Goal: Answer question/provide support

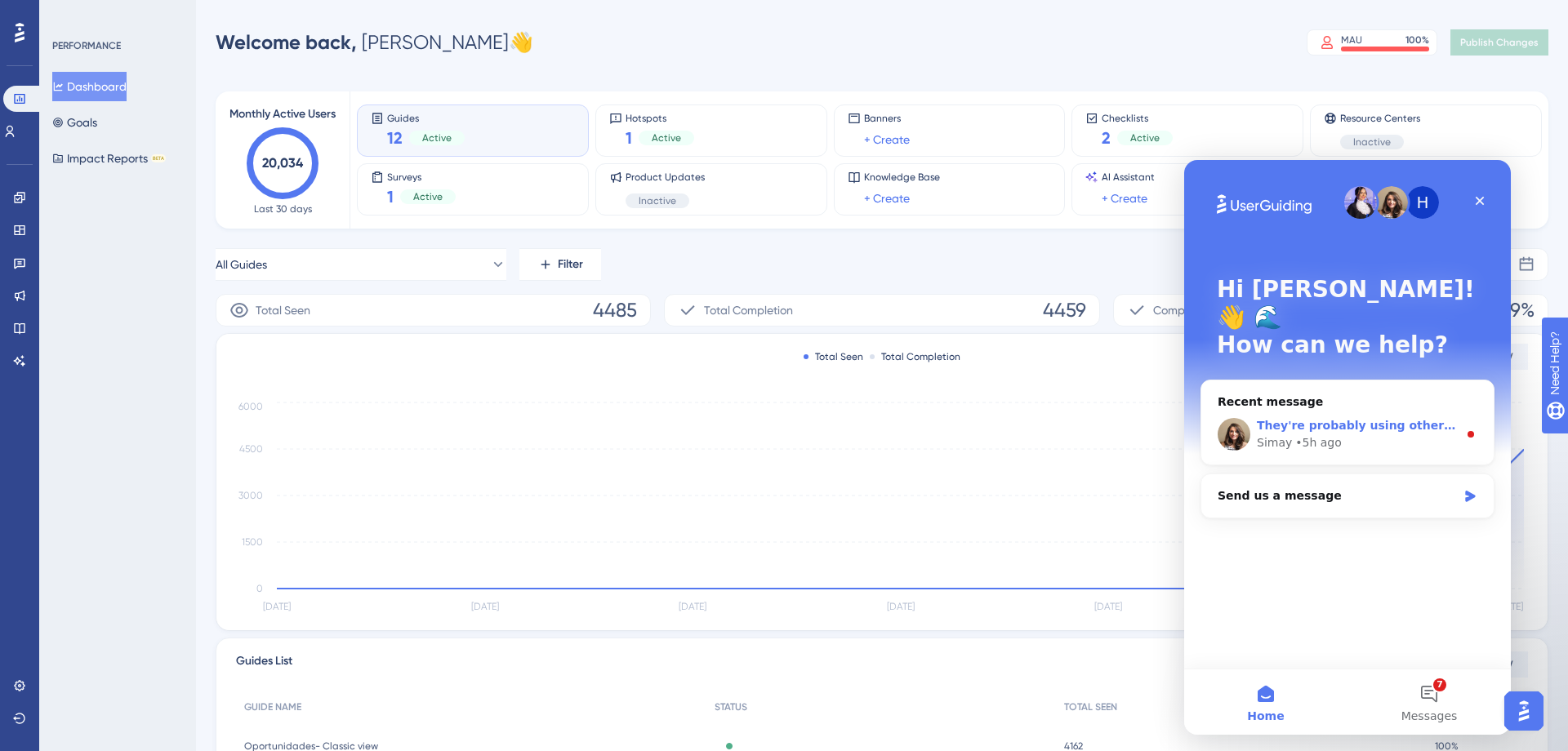
click at [1368, 419] on span "They're probably using other login credentials." at bounding box center [1408, 425] width 304 height 13
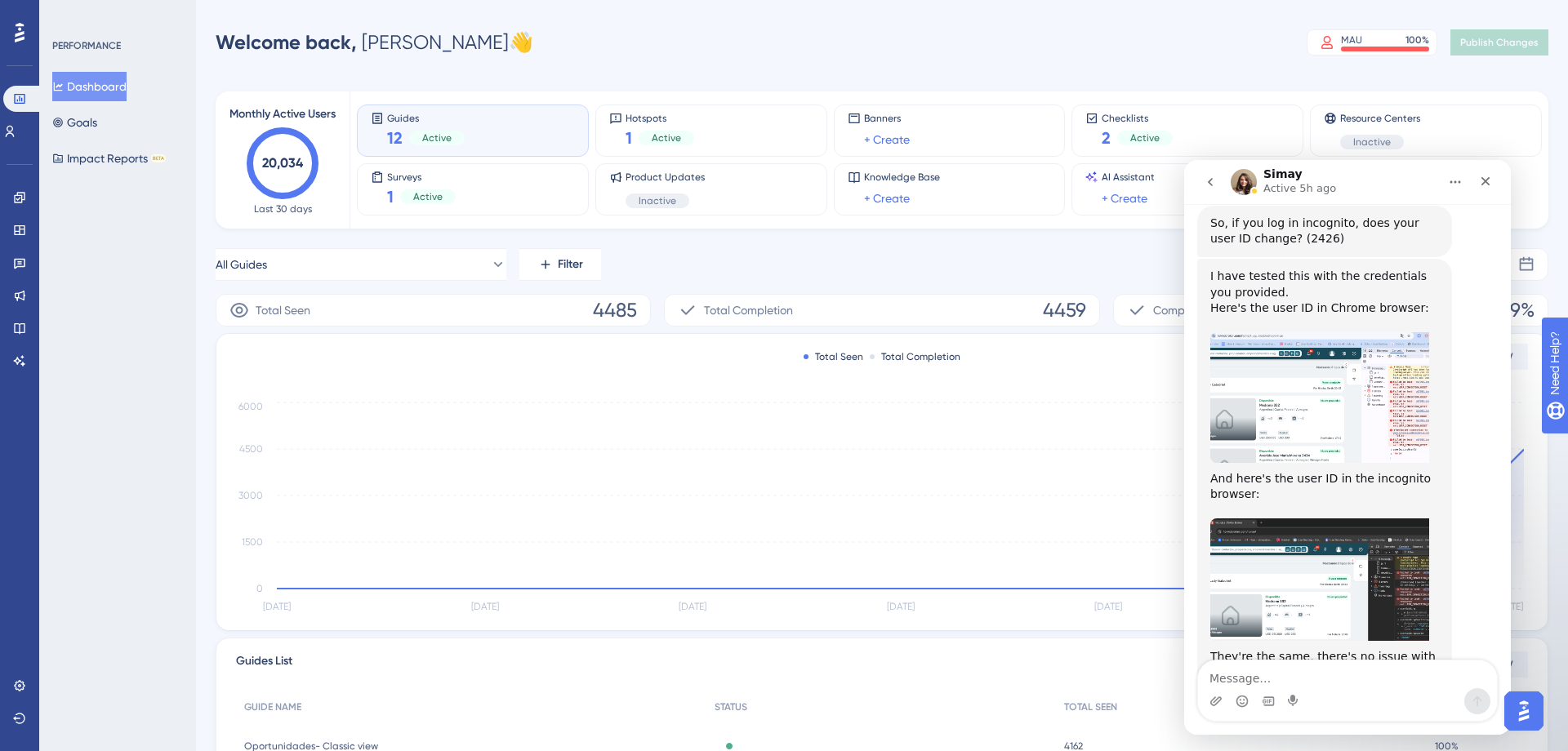
scroll to position [3600, 0]
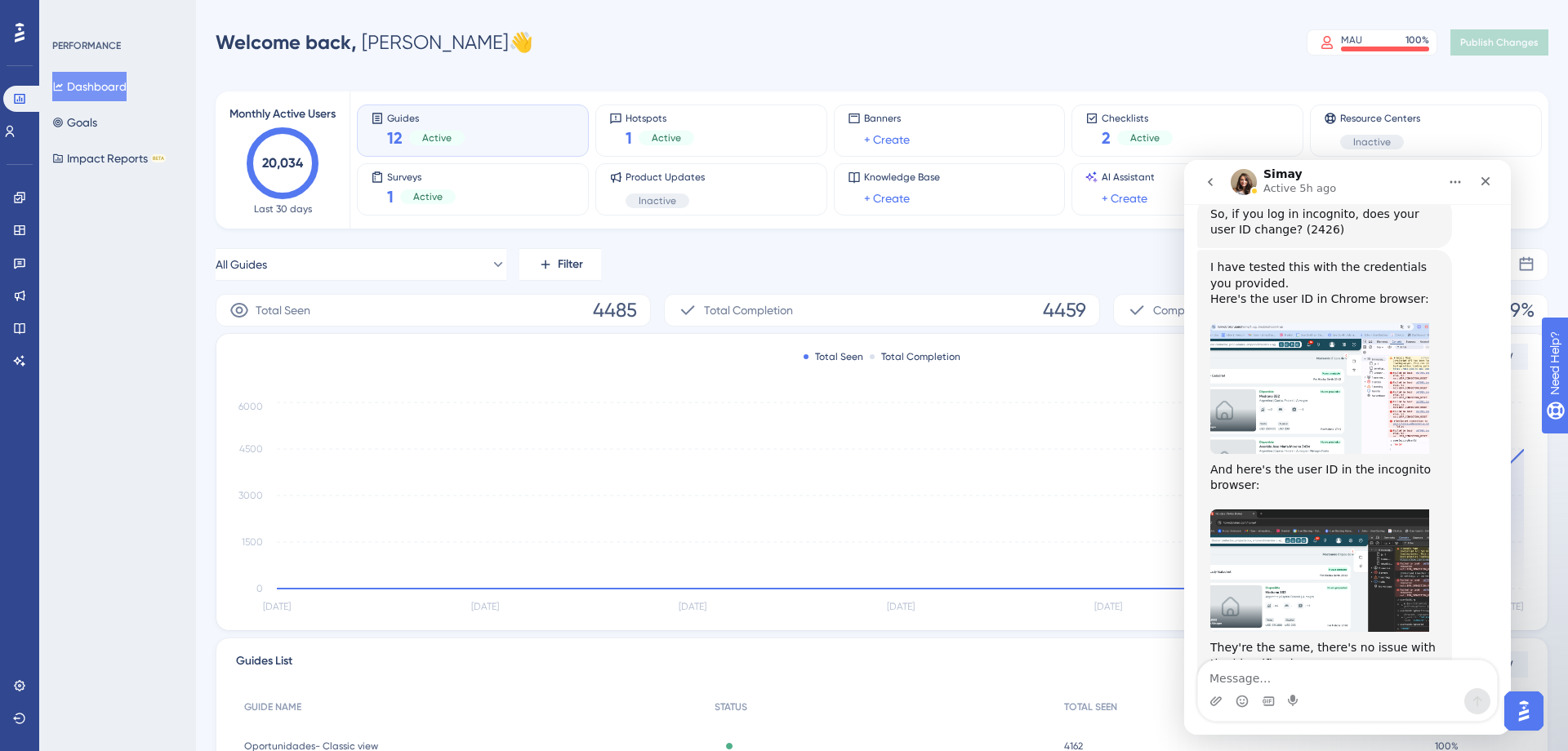
click at [1300, 680] on textarea "Message…" at bounding box center [1347, 674] width 298 height 28
type textarea "great [PERSON_NAME], thanks!!"
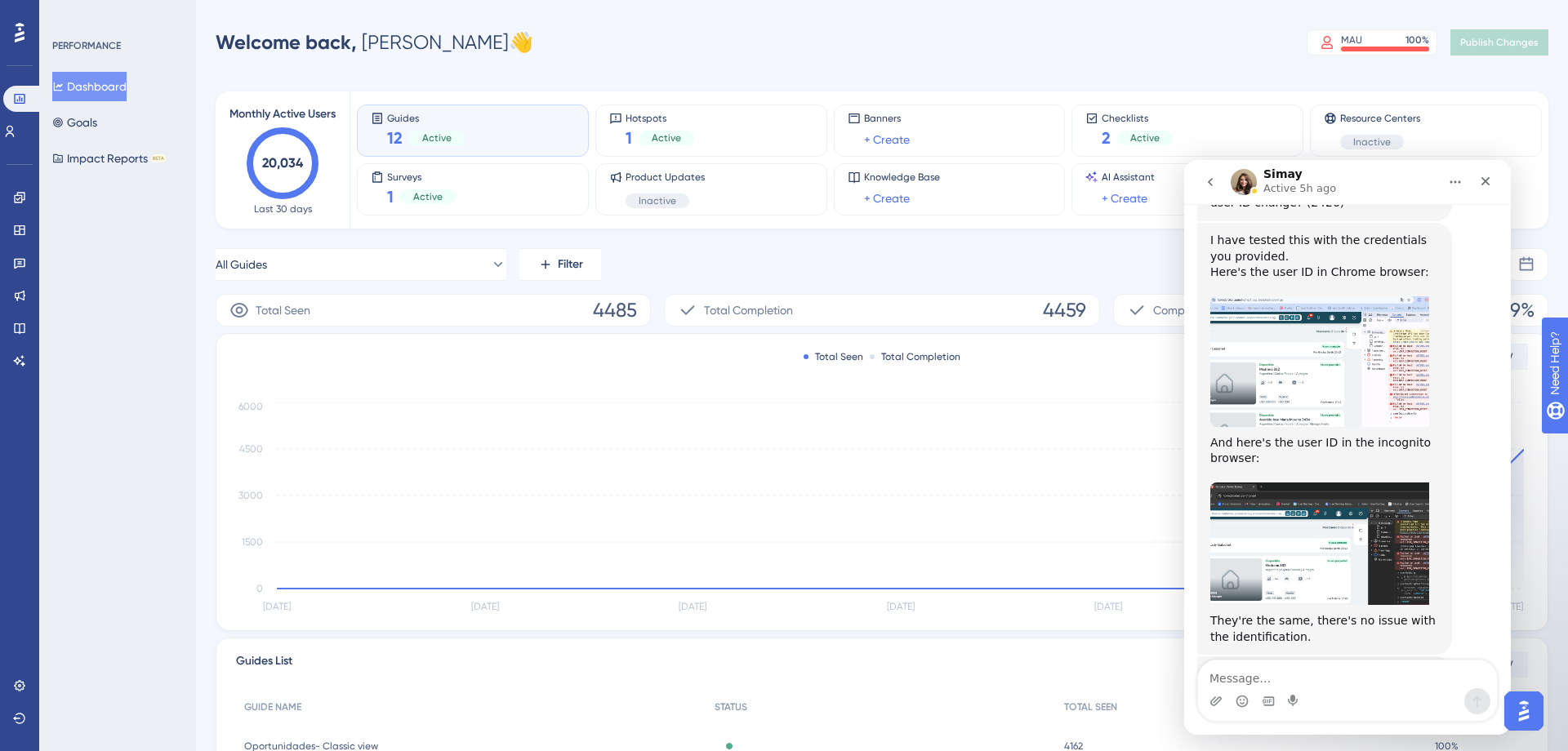
scroll to position [3623, 0]
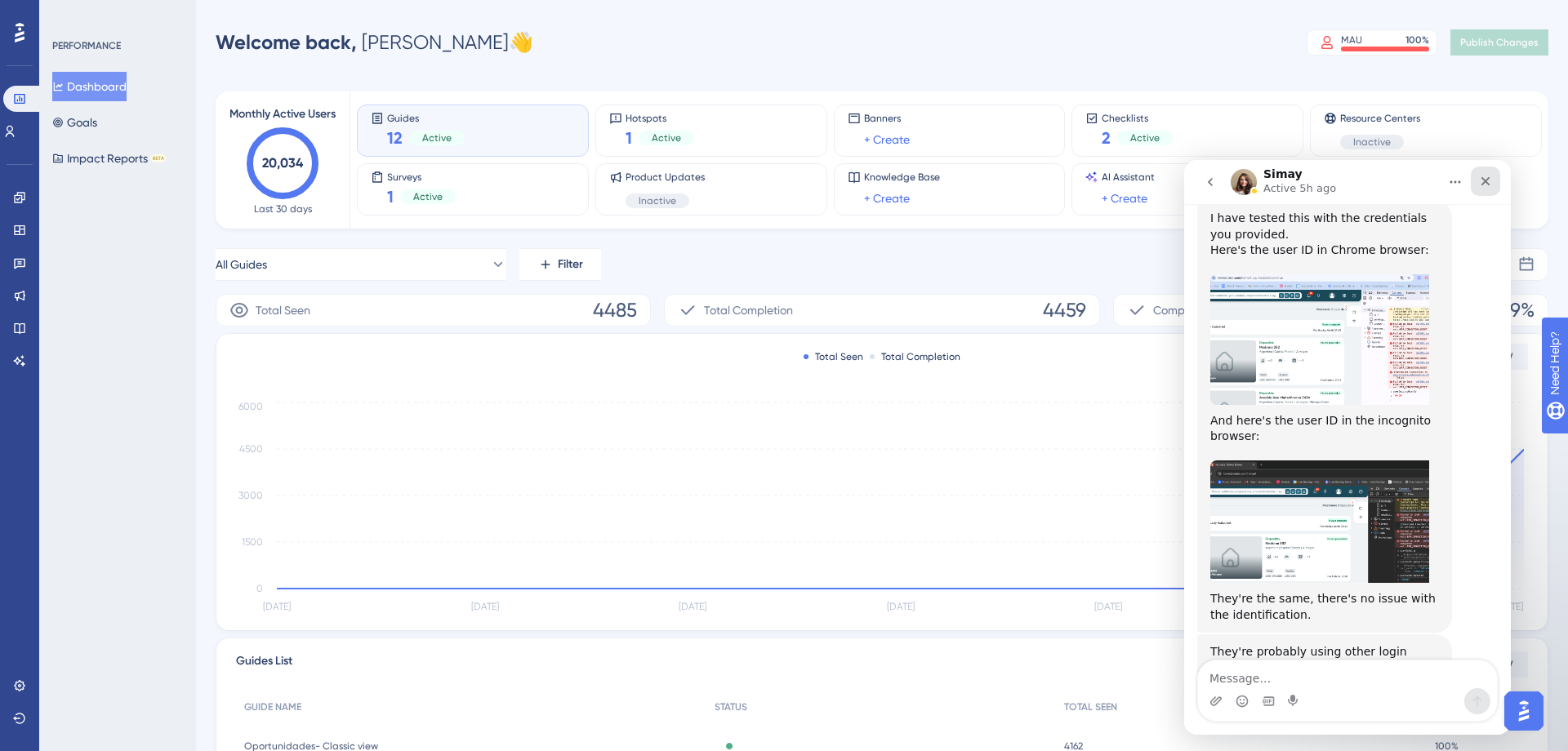
click at [1485, 193] on div "Close" at bounding box center [1485, 182] width 29 height 29
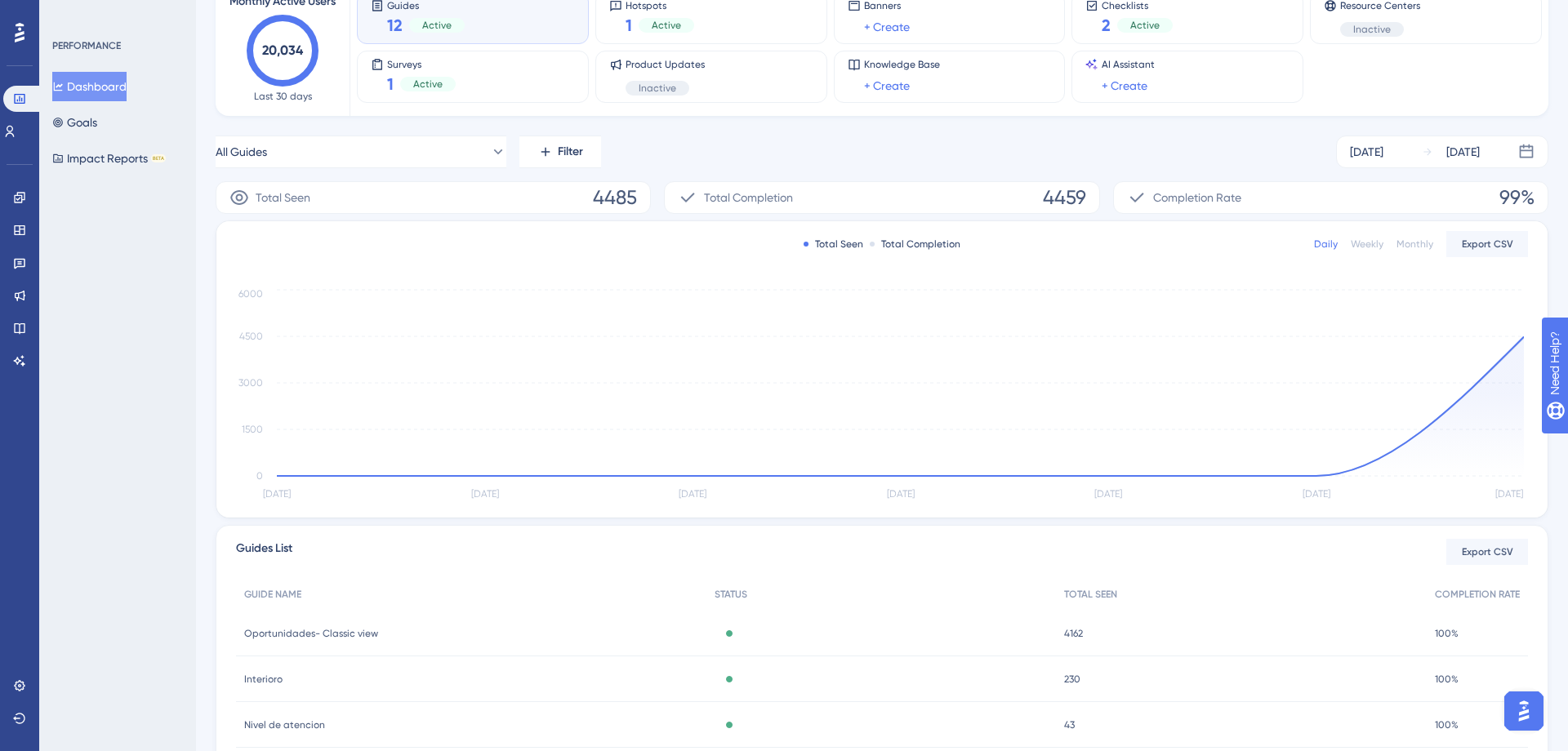
scroll to position [0, 0]
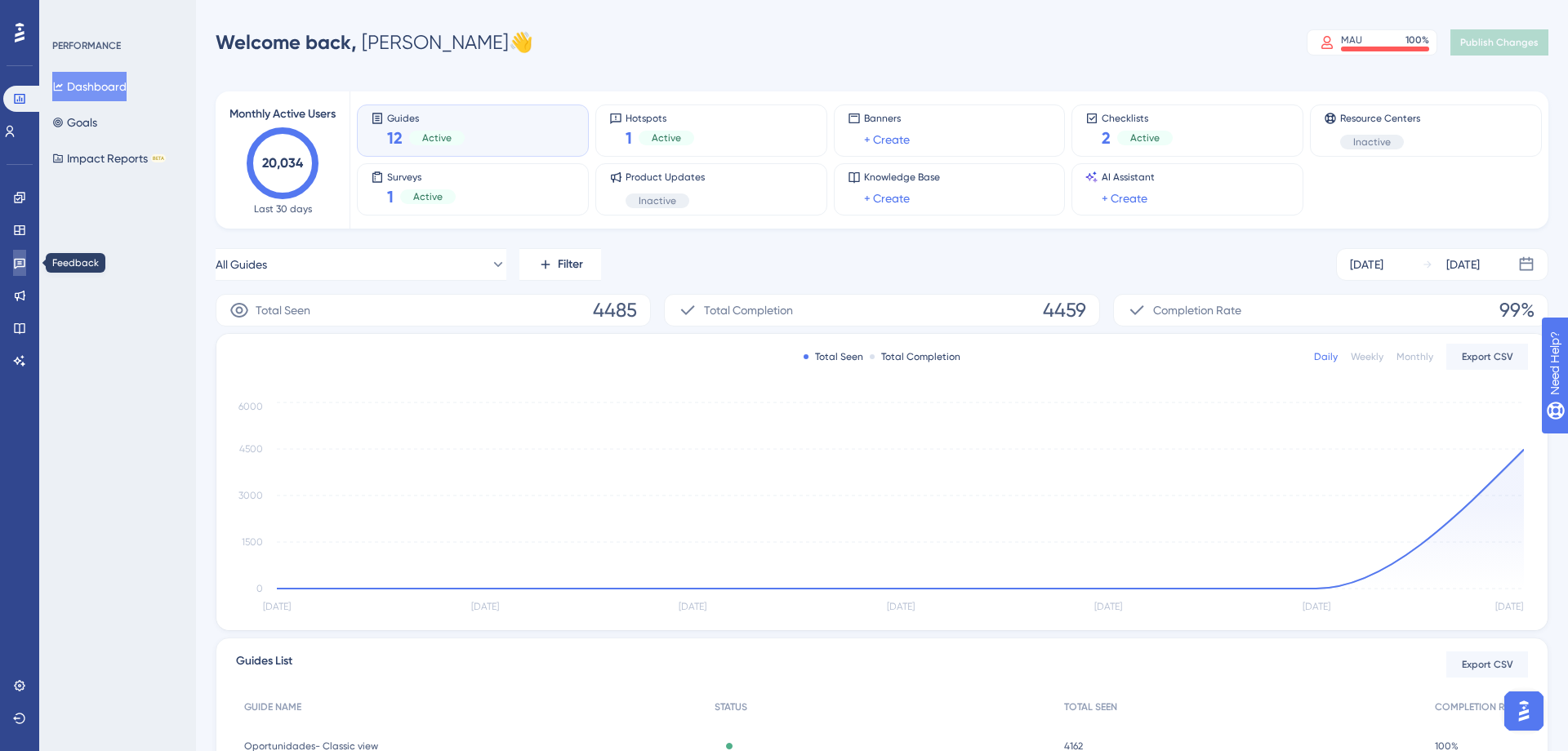
click at [22, 257] on icon at bounding box center [19, 262] width 13 height 13
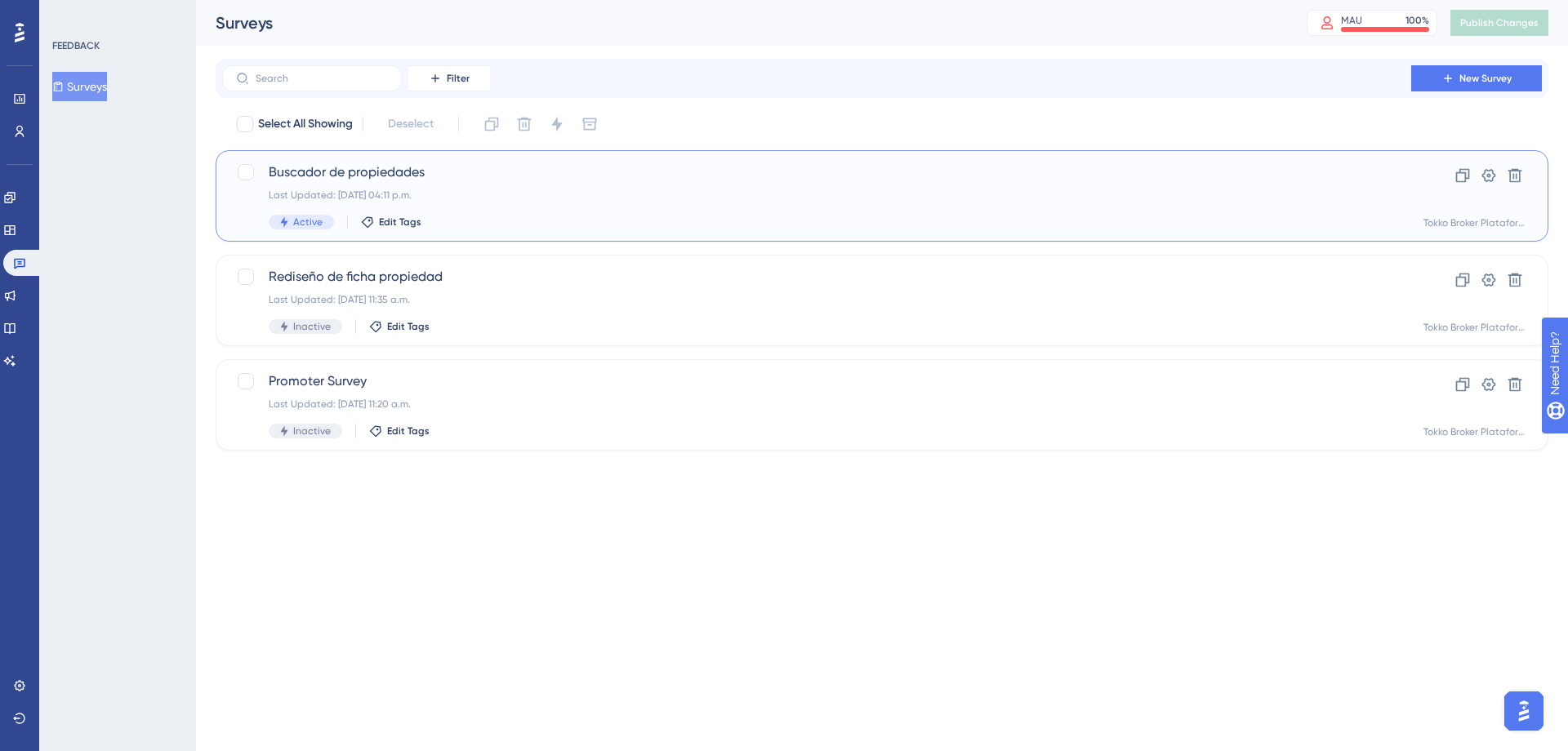
click at [463, 182] on span "Buscador de propiedades" at bounding box center [816, 172] width 1096 height 20
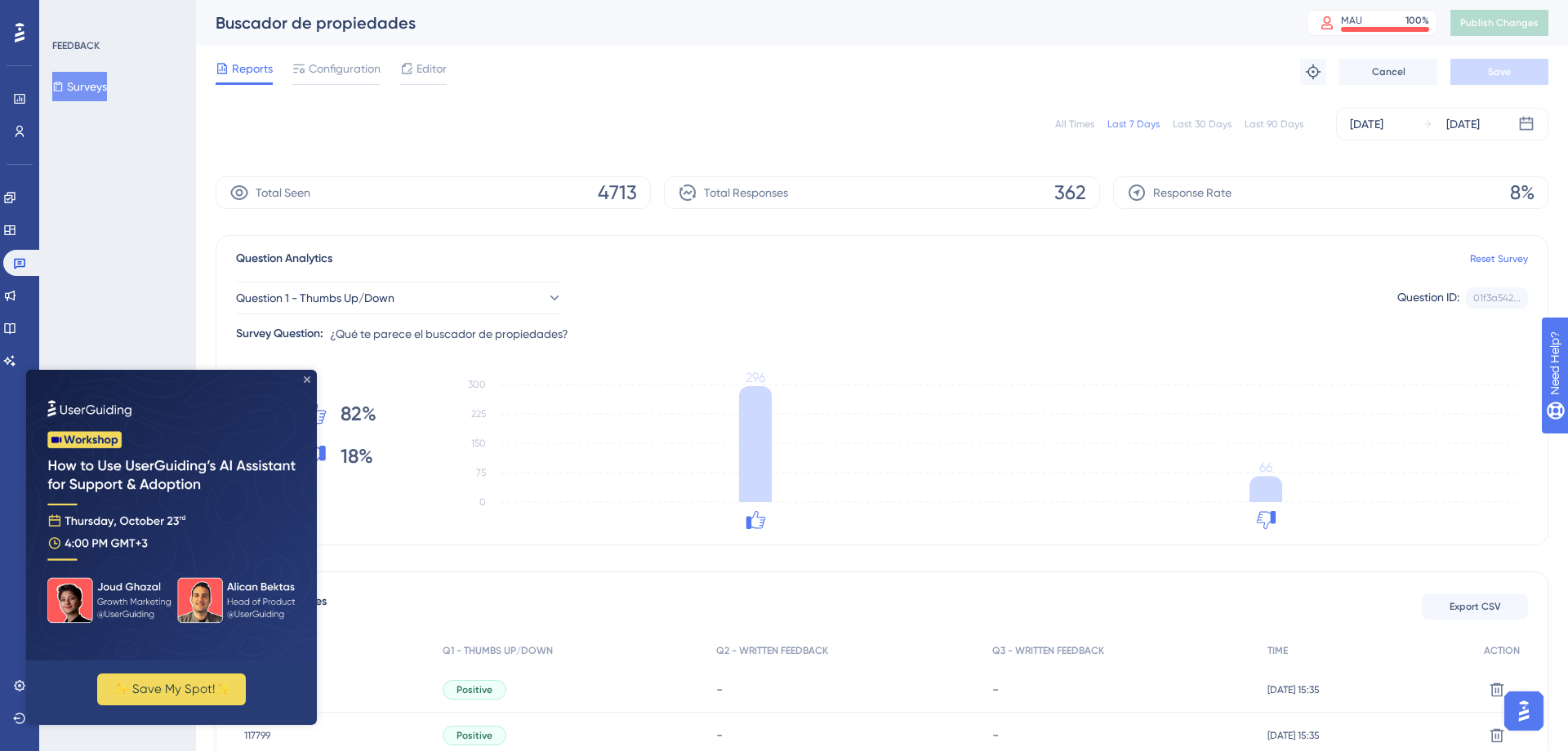
click at [309, 379] on icon "Close Preview" at bounding box center [307, 380] width 7 height 7
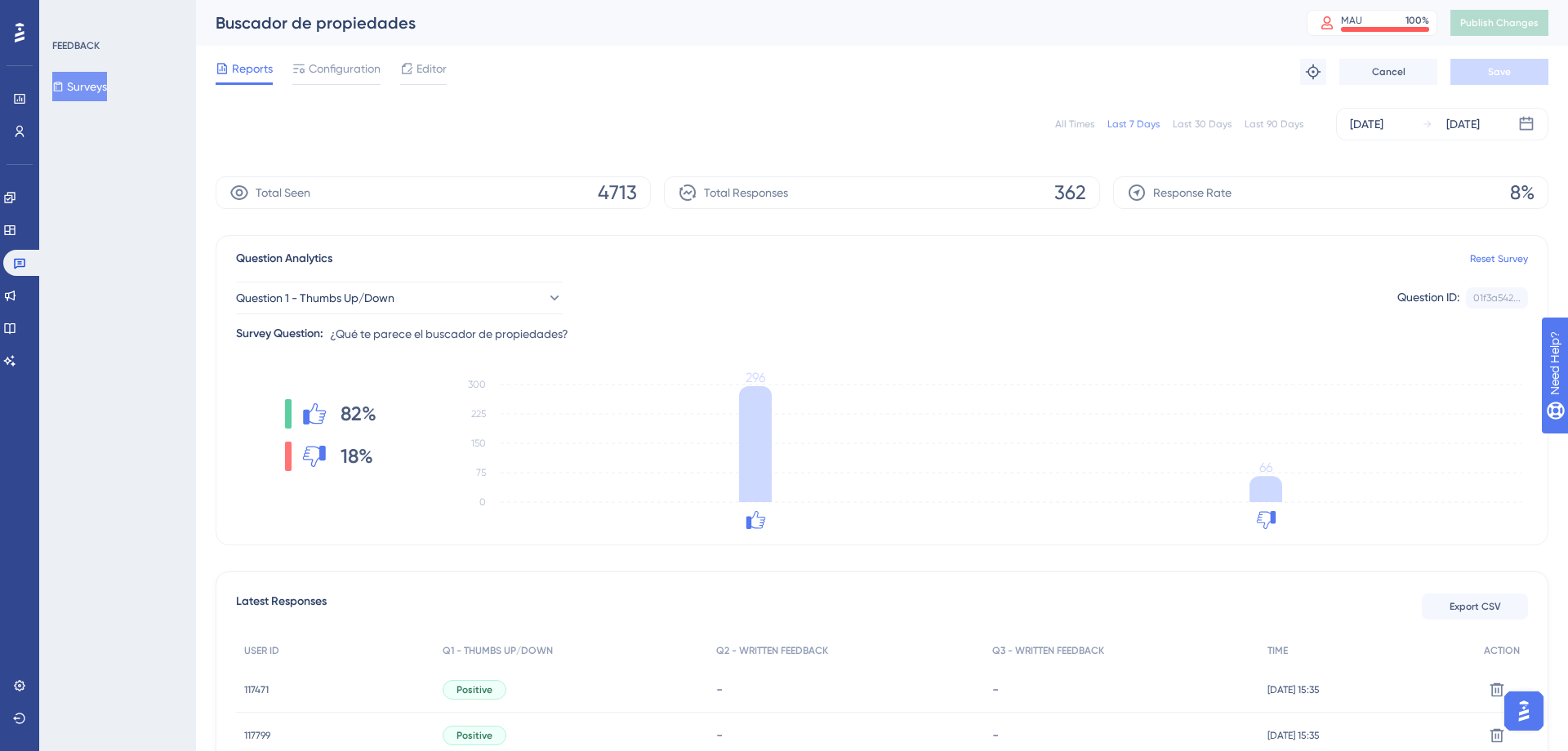
click at [856, 194] on div "Total Responses 362" at bounding box center [882, 193] width 435 height 33
click at [655, 126] on div "All Times Last 7 Days Last 30 Days Last 90 Days [DATE] [DATE]" at bounding box center [882, 124] width 1332 height 33
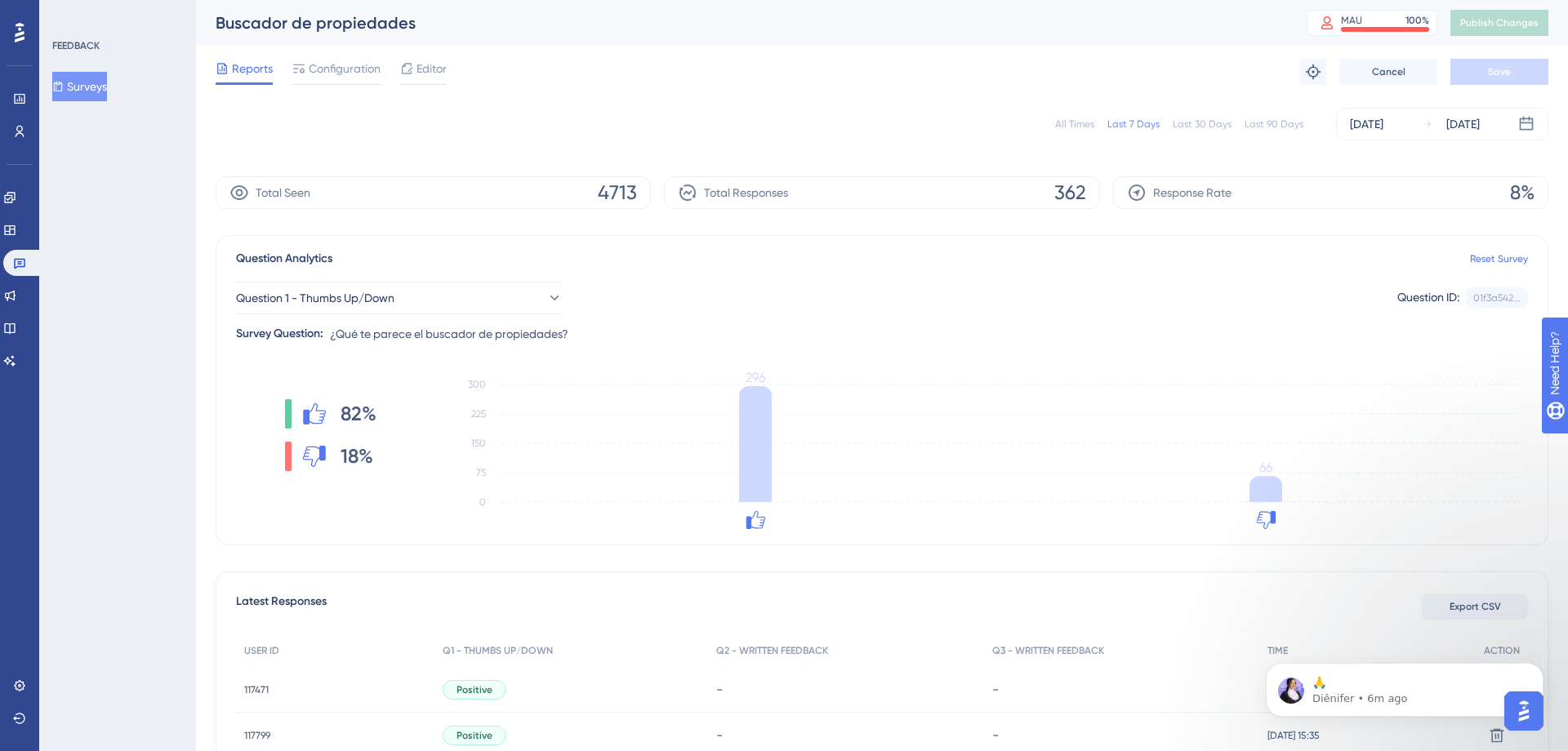
scroll to position [3752, 0]
